Goal: Obtain resource: Obtain resource

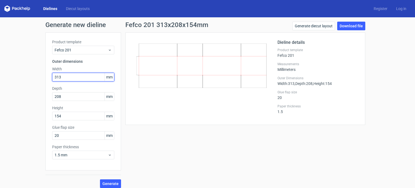
drag, startPoint x: 68, startPoint y: 78, endPoint x: 18, endPoint y: 82, distance: 50.7
click at [18, 82] on div "Generate new dieline Product template Fefco 201 Outer dimensions Width 313 mm D…" at bounding box center [207, 104] width 415 height 175
type input "224"
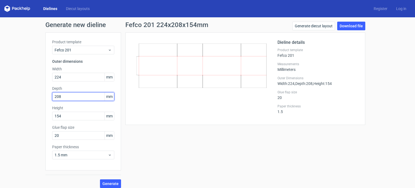
click at [61, 97] on input "208" at bounding box center [83, 96] width 62 height 9
type input "2"
type input "156"
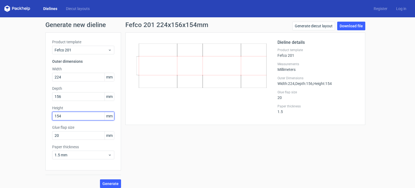
click at [75, 118] on input "154" at bounding box center [83, 116] width 62 height 9
type input "136"
click at [110, 183] on span "Generate" at bounding box center [111, 184] width 16 height 4
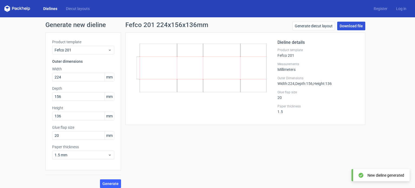
click at [346, 25] on link "Download file" at bounding box center [352, 26] width 28 height 9
drag, startPoint x: 381, startPoint y: 79, endPoint x: 381, endPoint y: 73, distance: 5.4
click at [381, 78] on div "Generate new dieline Product template Fefco 201 Outer dimensions Width 224 mm D…" at bounding box center [207, 104] width 415 height 175
click at [356, 26] on link "Download file" at bounding box center [352, 26] width 28 height 9
